Goal: Task Accomplishment & Management: Manage account settings

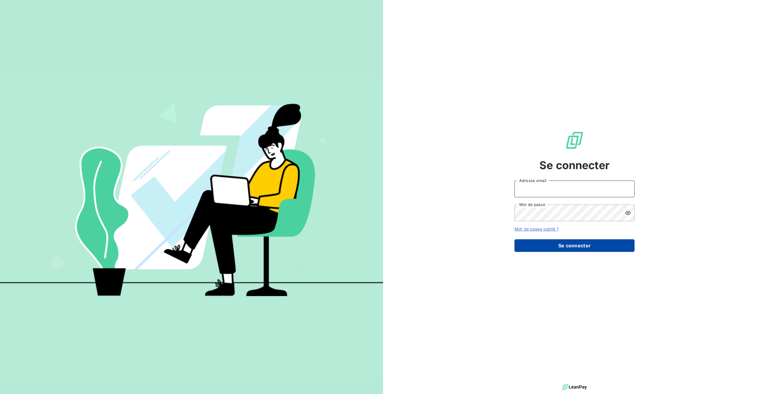
type input "[PERSON_NAME][EMAIL_ADDRESS][DOMAIN_NAME]"
click at [570, 247] on button "Se connecter" at bounding box center [574, 246] width 120 height 13
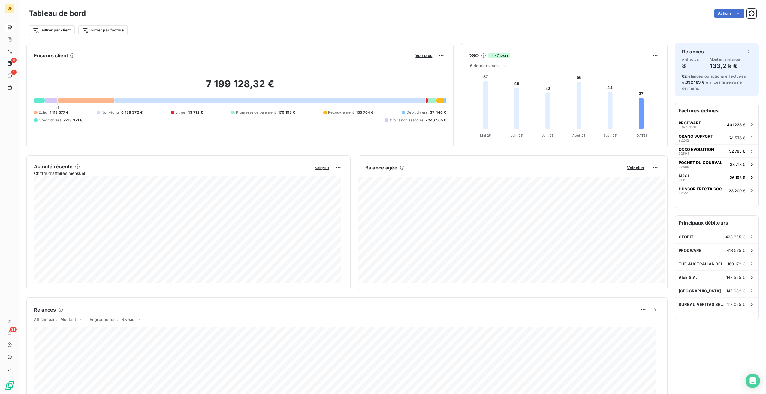
click at [287, 17] on div "Actions" at bounding box center [424, 14] width 663 height 10
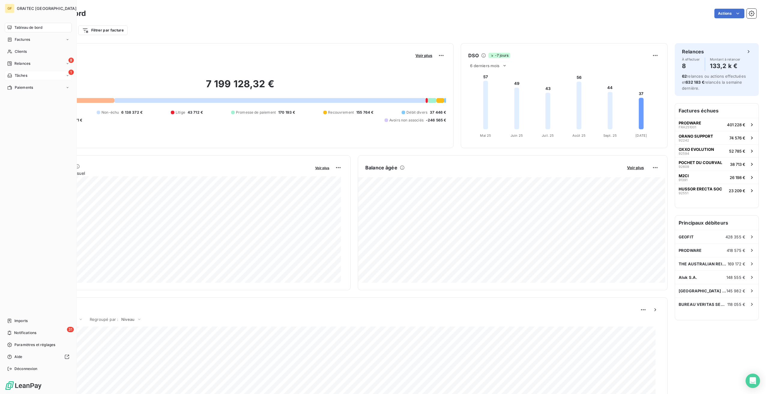
drag, startPoint x: 38, startPoint y: 63, endPoint x: 65, endPoint y: 77, distance: 30.1
click at [38, 63] on div "8 Relances" at bounding box center [38, 64] width 67 height 10
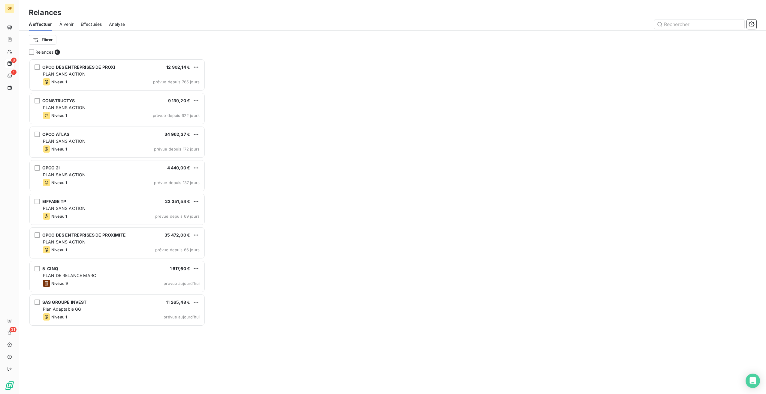
scroll to position [331, 172]
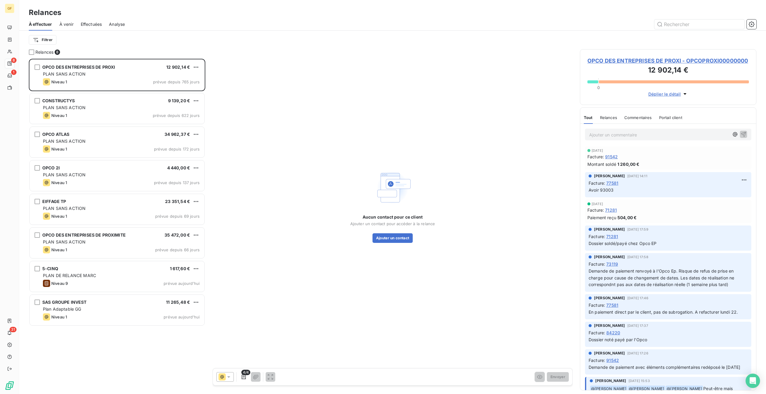
click at [63, 23] on span "À venir" at bounding box center [66, 24] width 14 height 6
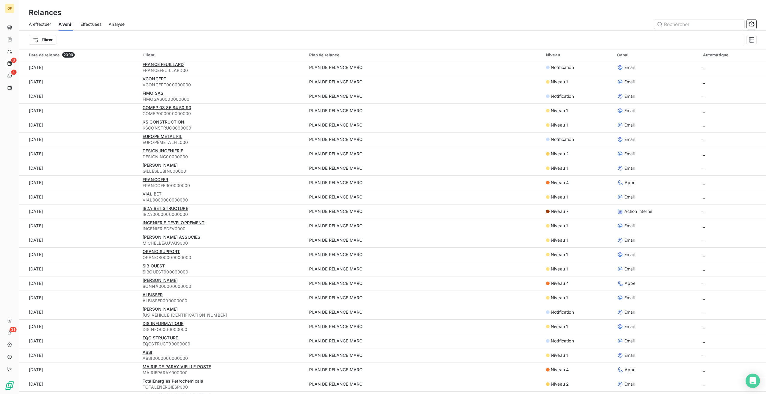
click at [91, 23] on span "Effectuées" at bounding box center [90, 24] width 21 height 6
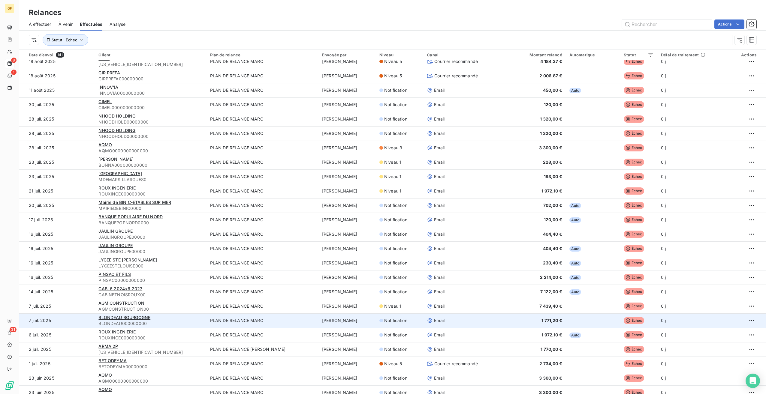
scroll to position [630, 0]
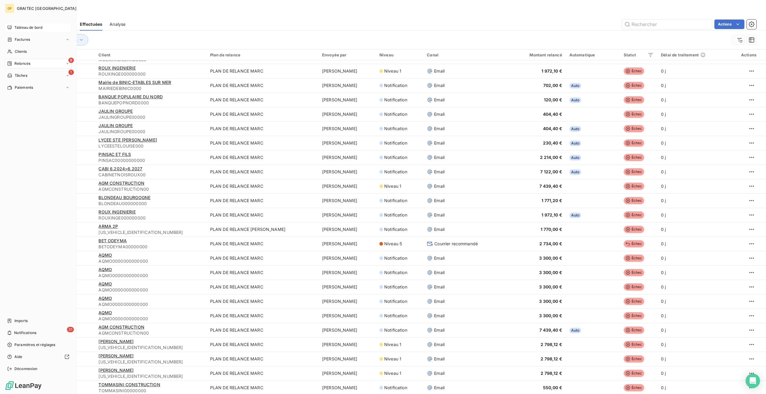
click at [11, 27] on icon at bounding box center [9, 27] width 5 height 5
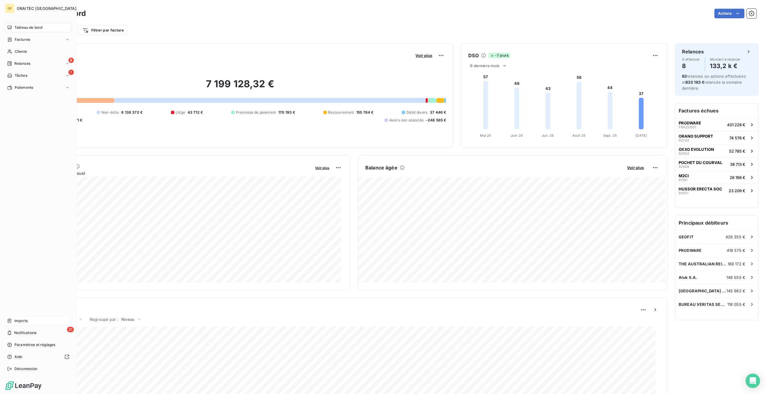
click at [20, 323] on span "Imports" at bounding box center [20, 320] width 13 height 5
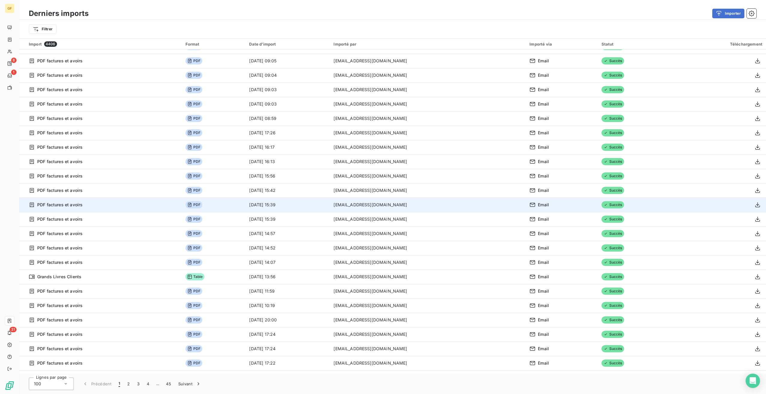
scroll to position [270, 0]
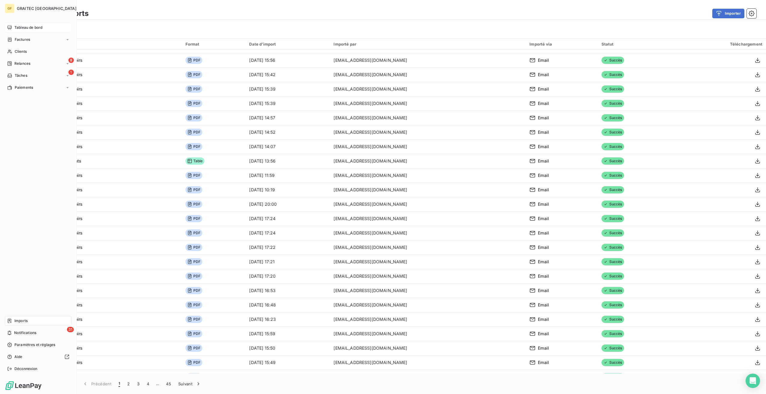
click at [32, 29] on span "Tableau de bord" at bounding box center [28, 27] width 28 height 5
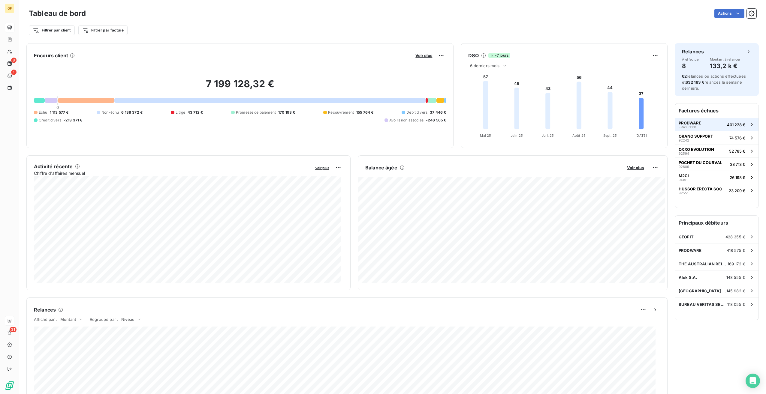
click at [698, 123] on button "PRODWARE FRA251001 401 228 €" at bounding box center [716, 124] width 83 height 13
click at [416, 56] on span "Voir plus" at bounding box center [423, 55] width 17 height 5
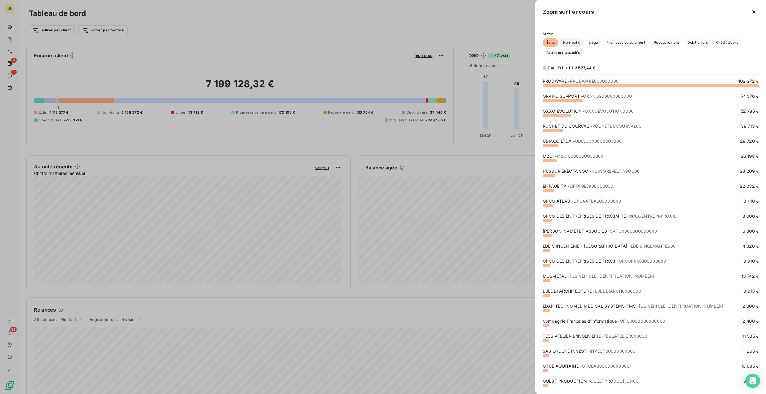
scroll to position [304, 226]
click at [569, 42] on span "Non-échu" at bounding box center [572, 42] width 24 height 9
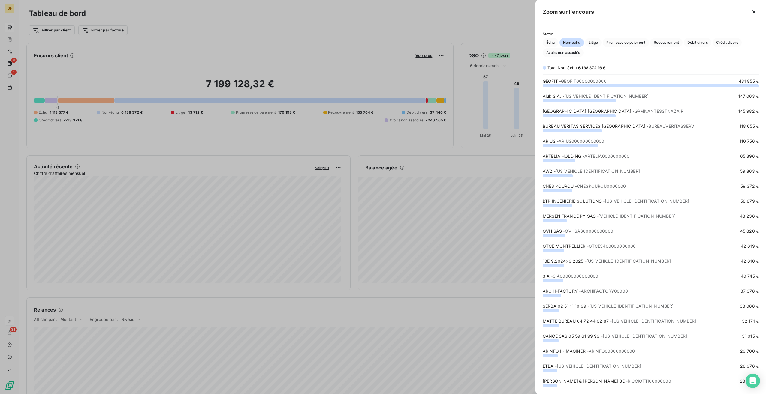
click at [575, 140] on span "- ARIUS000000000000" at bounding box center [581, 141] width 48 height 5
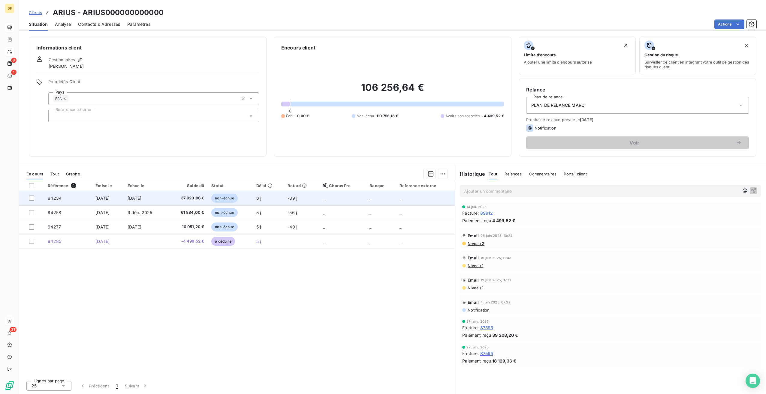
click at [188, 196] on span "37 920,96 €" at bounding box center [187, 198] width 34 height 6
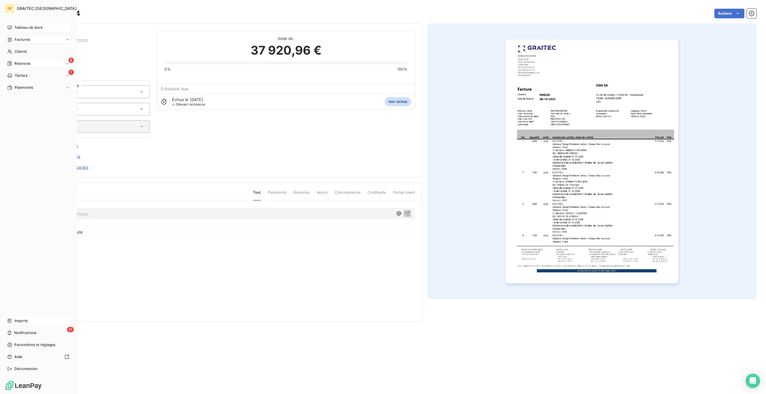
click at [23, 63] on span "Relances" at bounding box center [22, 63] width 16 height 5
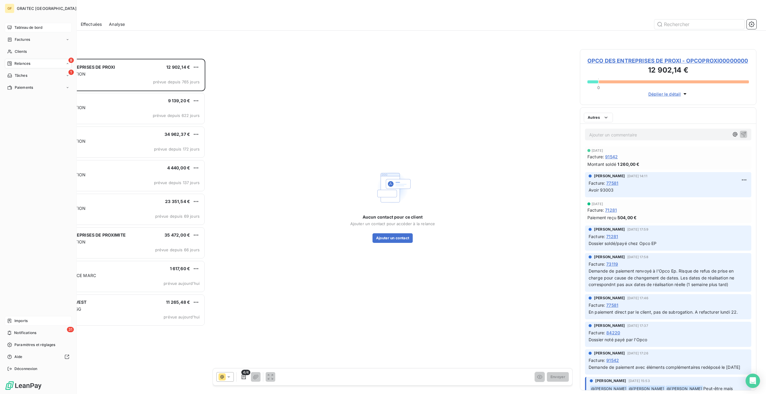
scroll to position [331, 172]
click at [32, 345] on span "Paramètres et réglages" at bounding box center [34, 344] width 41 height 5
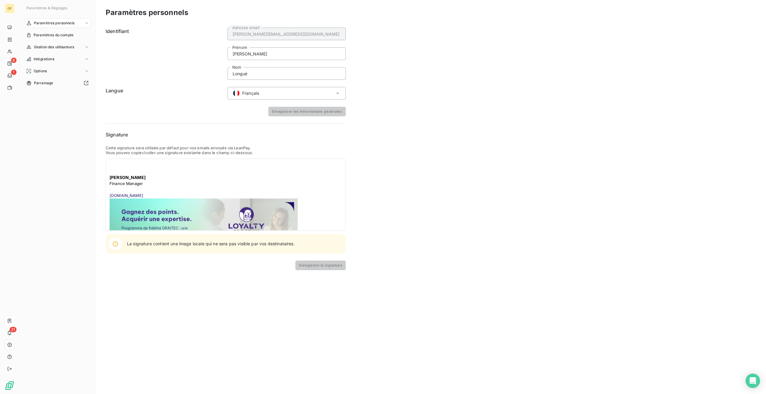
click at [70, 26] on span "Paramètres personnels" at bounding box center [54, 22] width 41 height 5
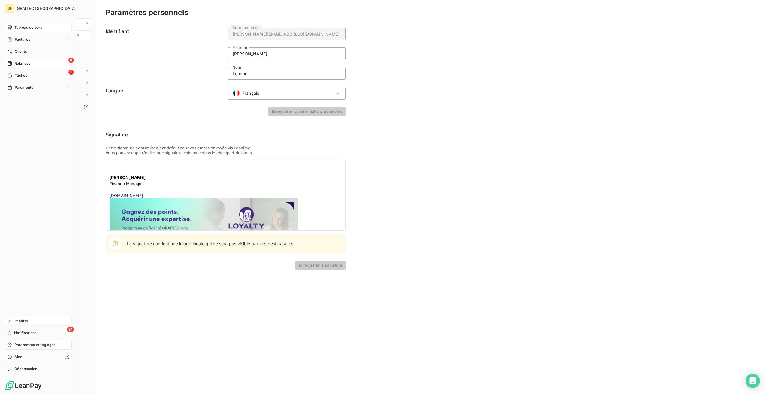
click at [11, 9] on div "GF" at bounding box center [10, 9] width 10 height 10
click at [9, 29] on icon at bounding box center [10, 28] width 4 height 4
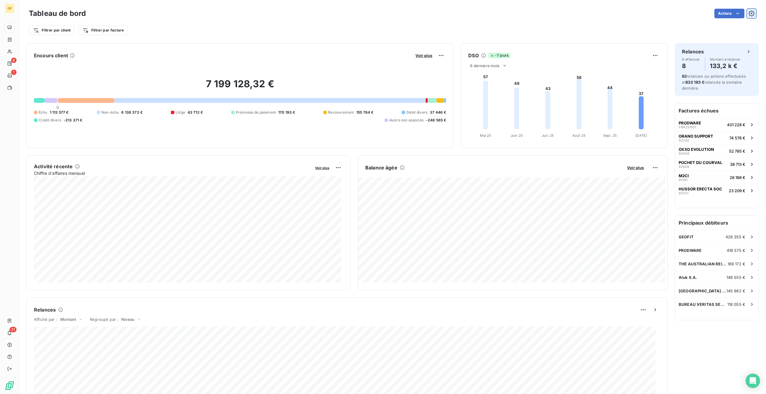
click at [751, 14] on icon "button" at bounding box center [752, 14] width 2 height 2
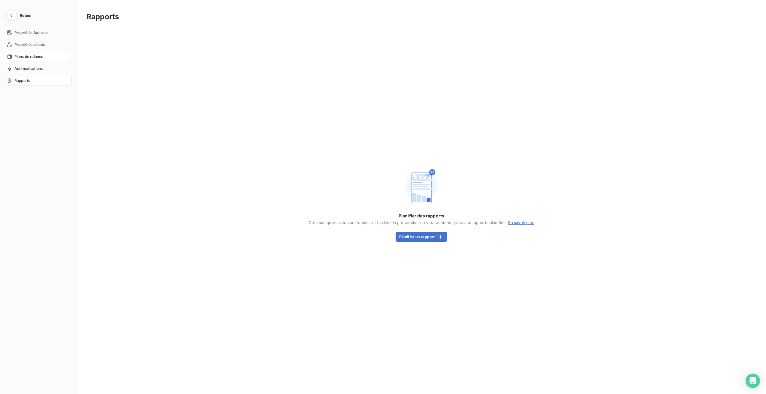
click at [34, 58] on span "Plans de relance" at bounding box center [28, 56] width 29 height 5
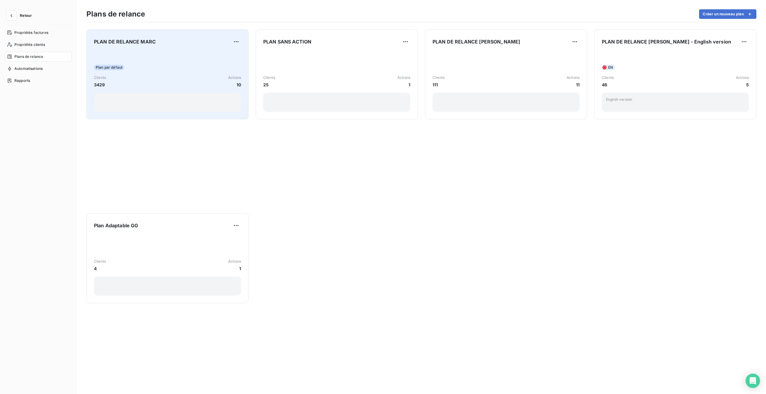
click at [154, 42] on span "PLAN DE RELANCE MARC" at bounding box center [125, 41] width 62 height 7
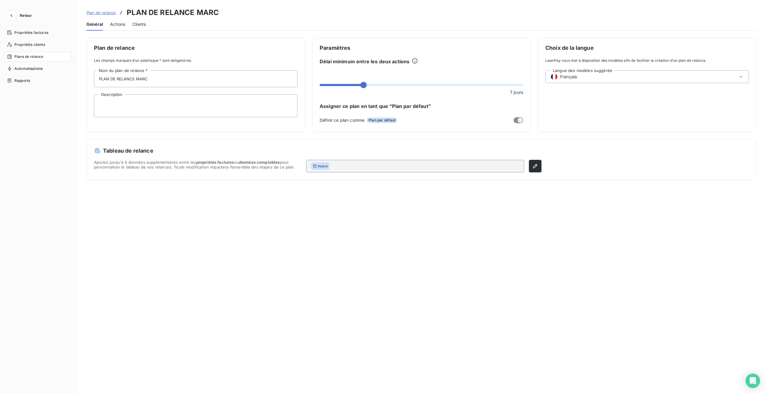
click at [123, 25] on span "Actions" at bounding box center [117, 24] width 15 height 6
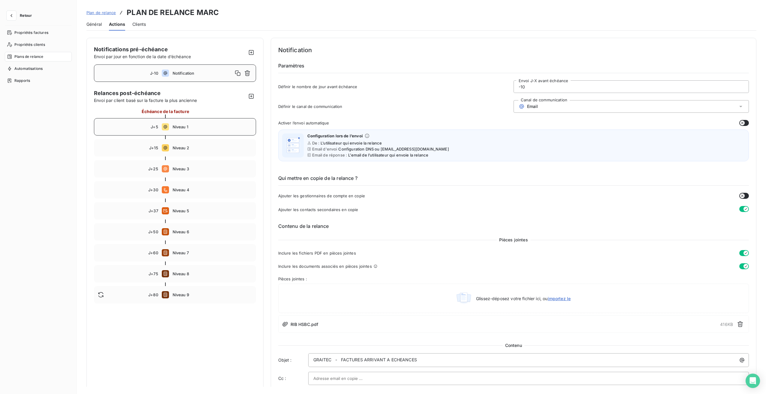
click at [211, 126] on span "Niveau 1" at bounding box center [213, 127] width 80 height 5
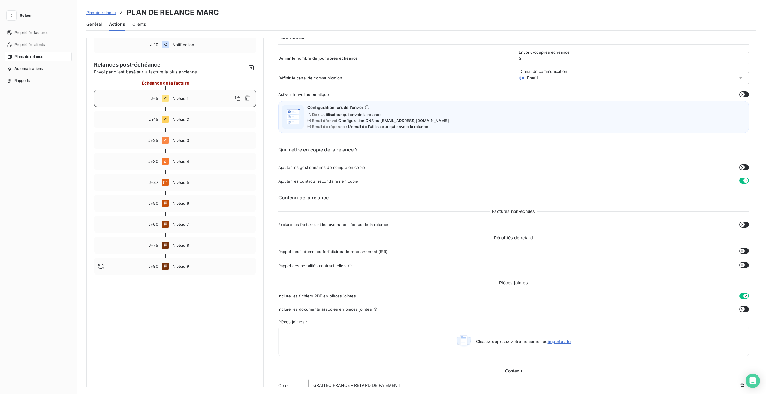
scroll to position [30, 0]
click at [207, 182] on span "Niveau 5" at bounding box center [213, 181] width 80 height 5
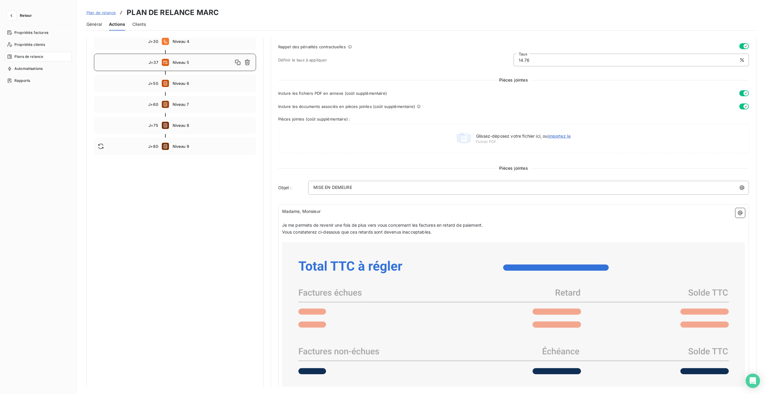
scroll to position [90, 0]
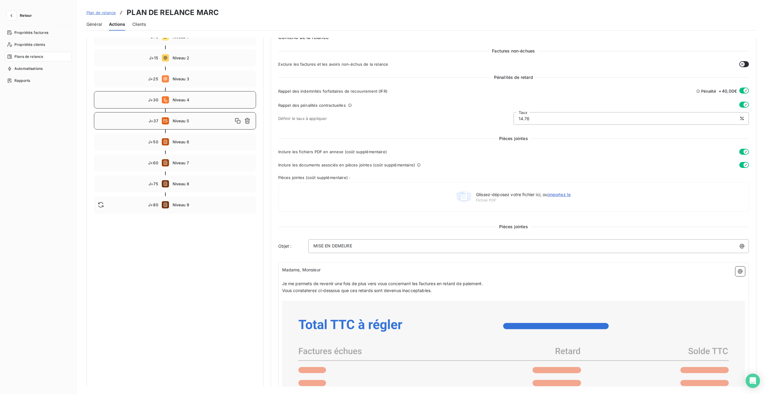
click at [181, 96] on div "J+30 Niveau 4" at bounding box center [175, 99] width 162 height 17
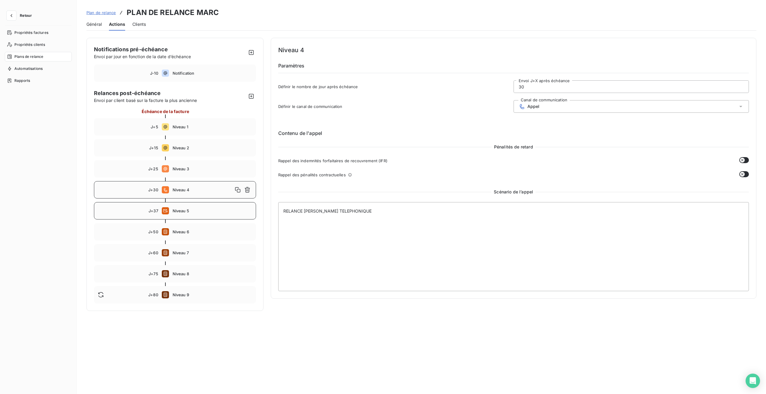
click at [204, 210] on span "Niveau 5" at bounding box center [213, 211] width 80 height 5
type input "37"
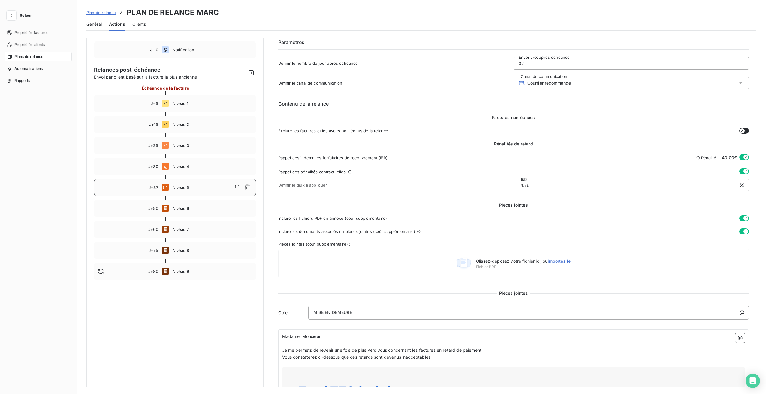
scroll to position [30, 0]
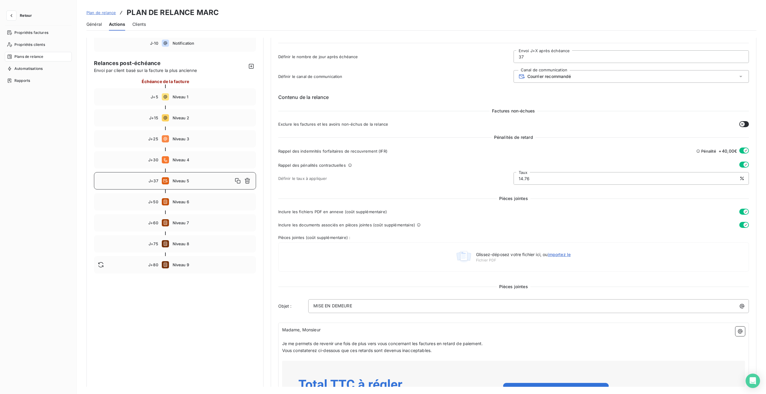
click at [345, 181] on div "Définir le taux à appliquer 14.76 Taux" at bounding box center [513, 178] width 471 height 13
click at [14, 14] on icon "button" at bounding box center [11, 16] width 6 height 6
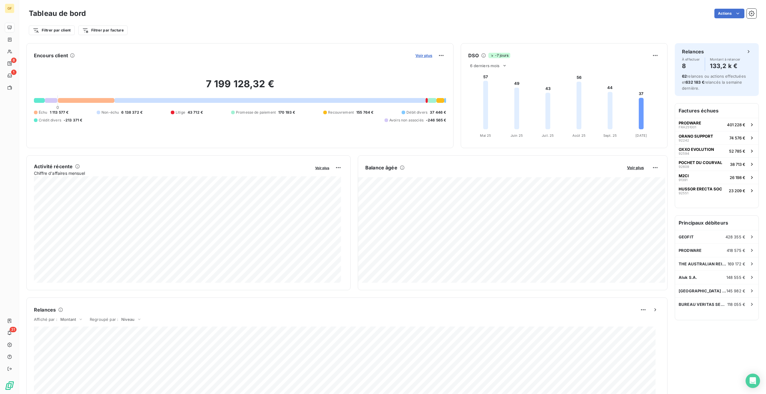
click at [423, 55] on span "Voir plus" at bounding box center [423, 55] width 17 height 5
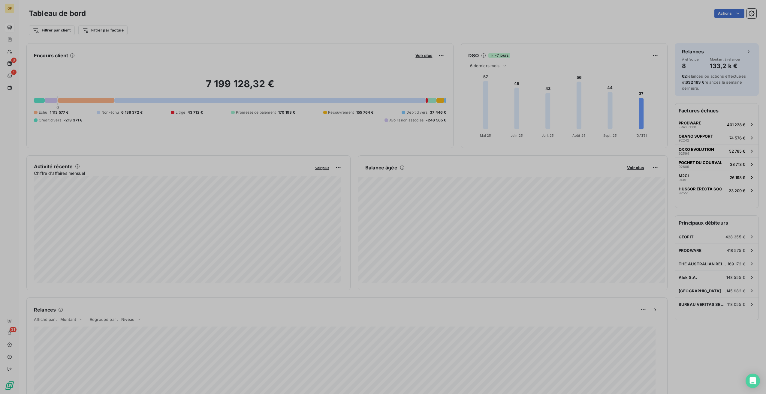
scroll to position [5, 5]
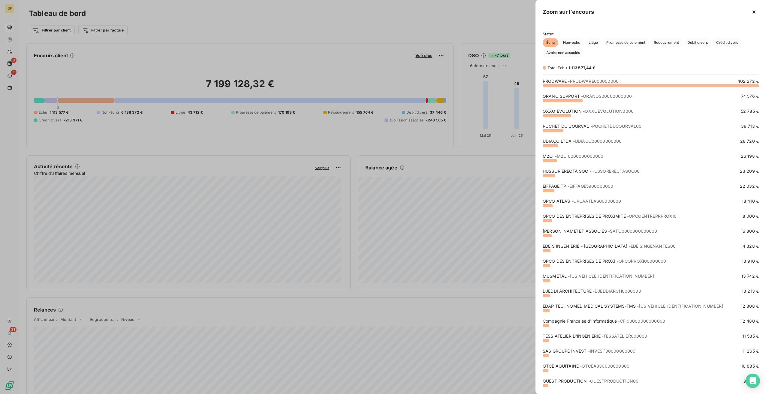
click at [349, 34] on div at bounding box center [383, 197] width 766 height 394
